Goal: Find contact information: Find contact information

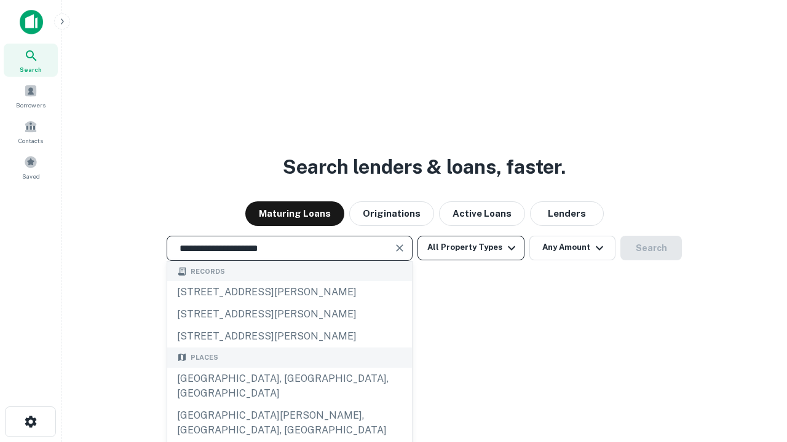
click at [289, 405] on div "Santa Monica, CA, USA" at bounding box center [289, 386] width 245 height 37
click at [471, 248] on button "All Property Types" at bounding box center [470, 248] width 107 height 25
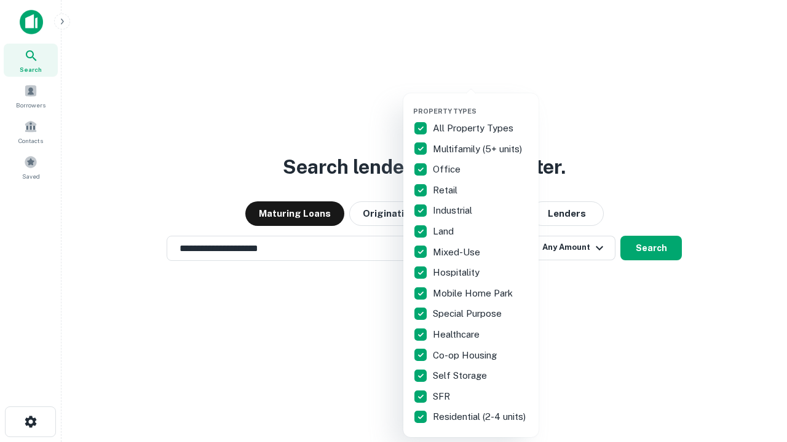
type input "**********"
click at [481, 103] on button "button" at bounding box center [480, 103] width 135 height 1
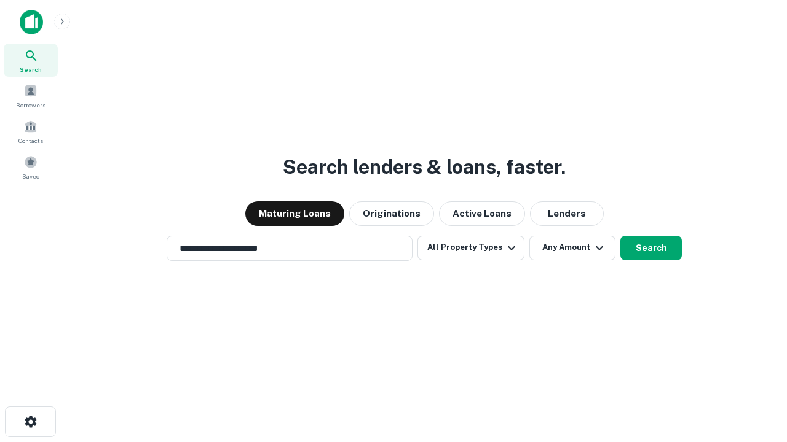
scroll to position [7, 148]
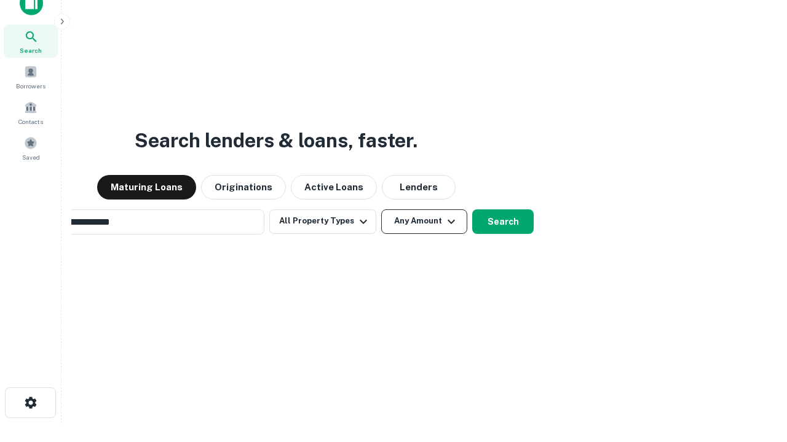
click at [381, 210] on button "Any Amount" at bounding box center [424, 222] width 86 height 25
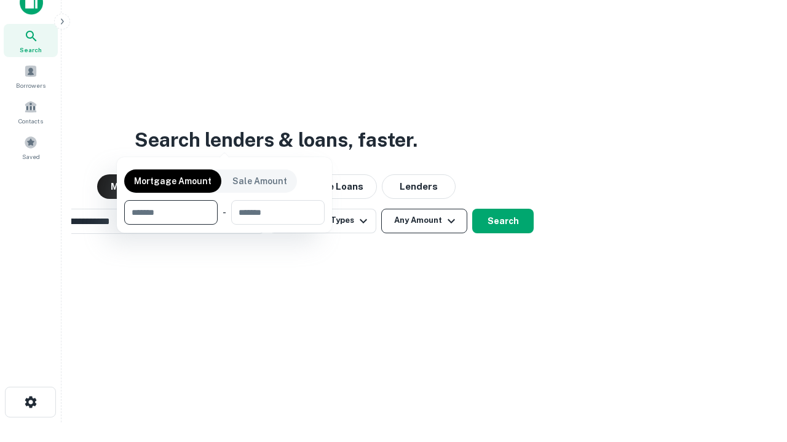
scroll to position [88, 348]
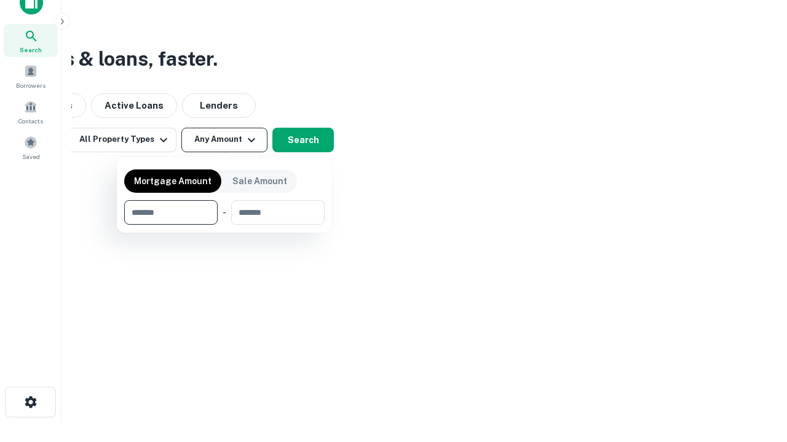
type input "*******"
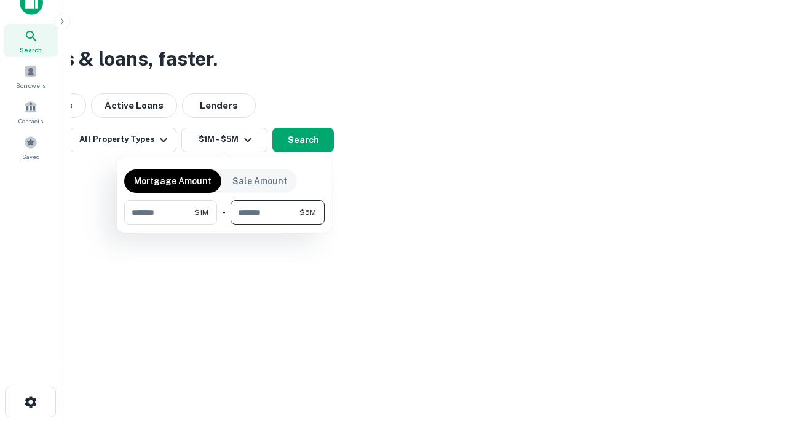
type input "*******"
click at [224, 225] on button "button" at bounding box center [224, 225] width 200 height 1
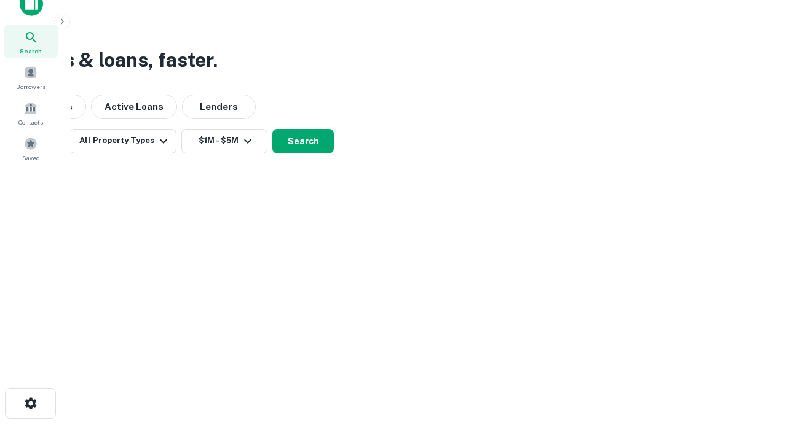
scroll to position [7, 227]
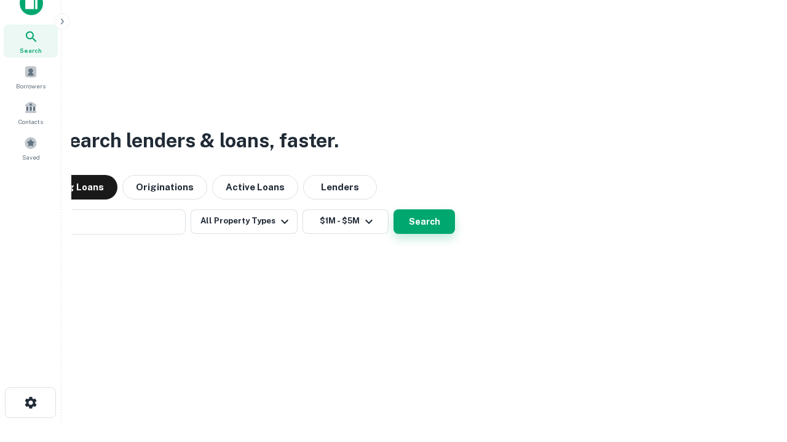
click at [393, 210] on button "Search" at bounding box center [423, 222] width 61 height 25
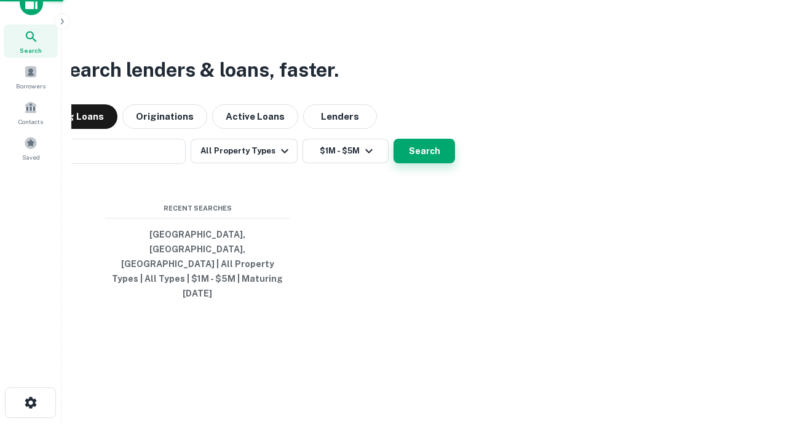
scroll to position [33, 348]
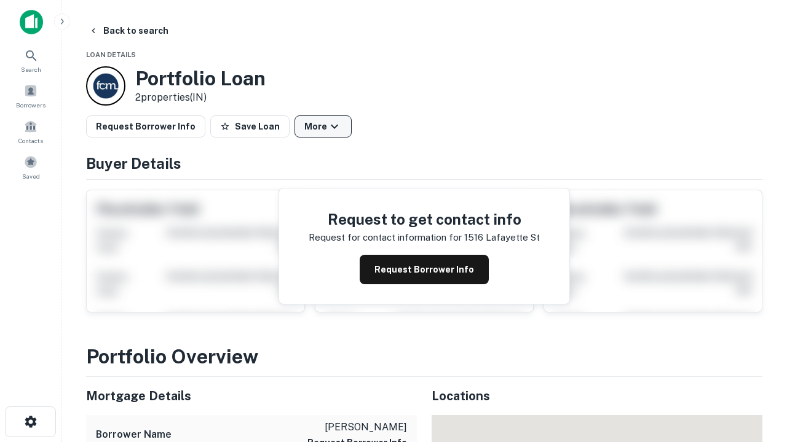
click at [323, 127] on button "More" at bounding box center [322, 127] width 57 height 22
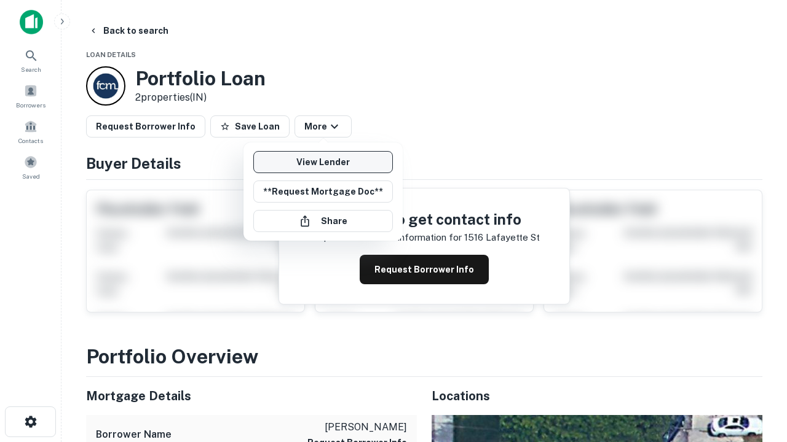
click at [323, 162] on link "View Lender" at bounding box center [322, 162] width 139 height 22
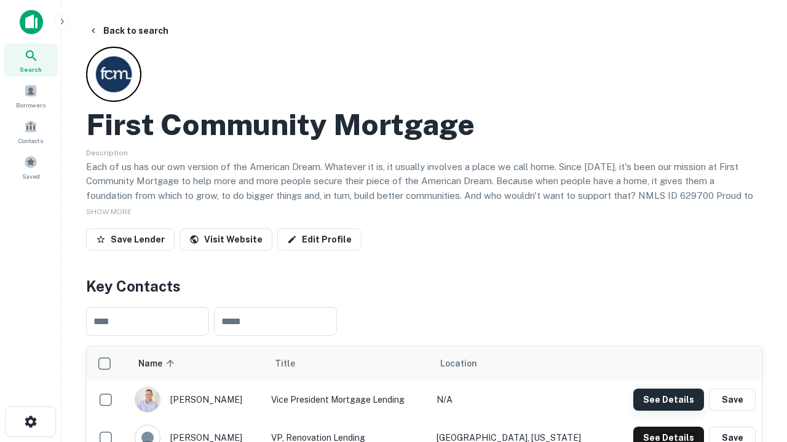
click at [668, 399] on button "See Details" at bounding box center [668, 400] width 71 height 22
click at [30, 422] on icon "button" at bounding box center [30, 422] width 15 height 15
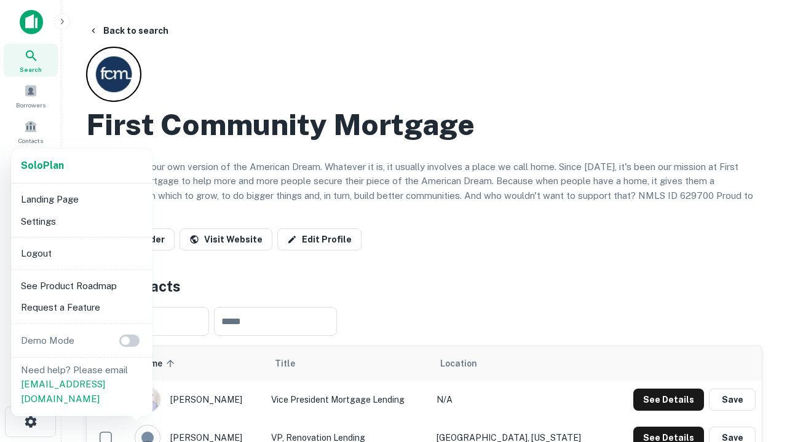
click at [81, 253] on li "Logout" at bounding box center [82, 254] width 132 height 22
